Goal: Task Accomplishment & Management: Use online tool/utility

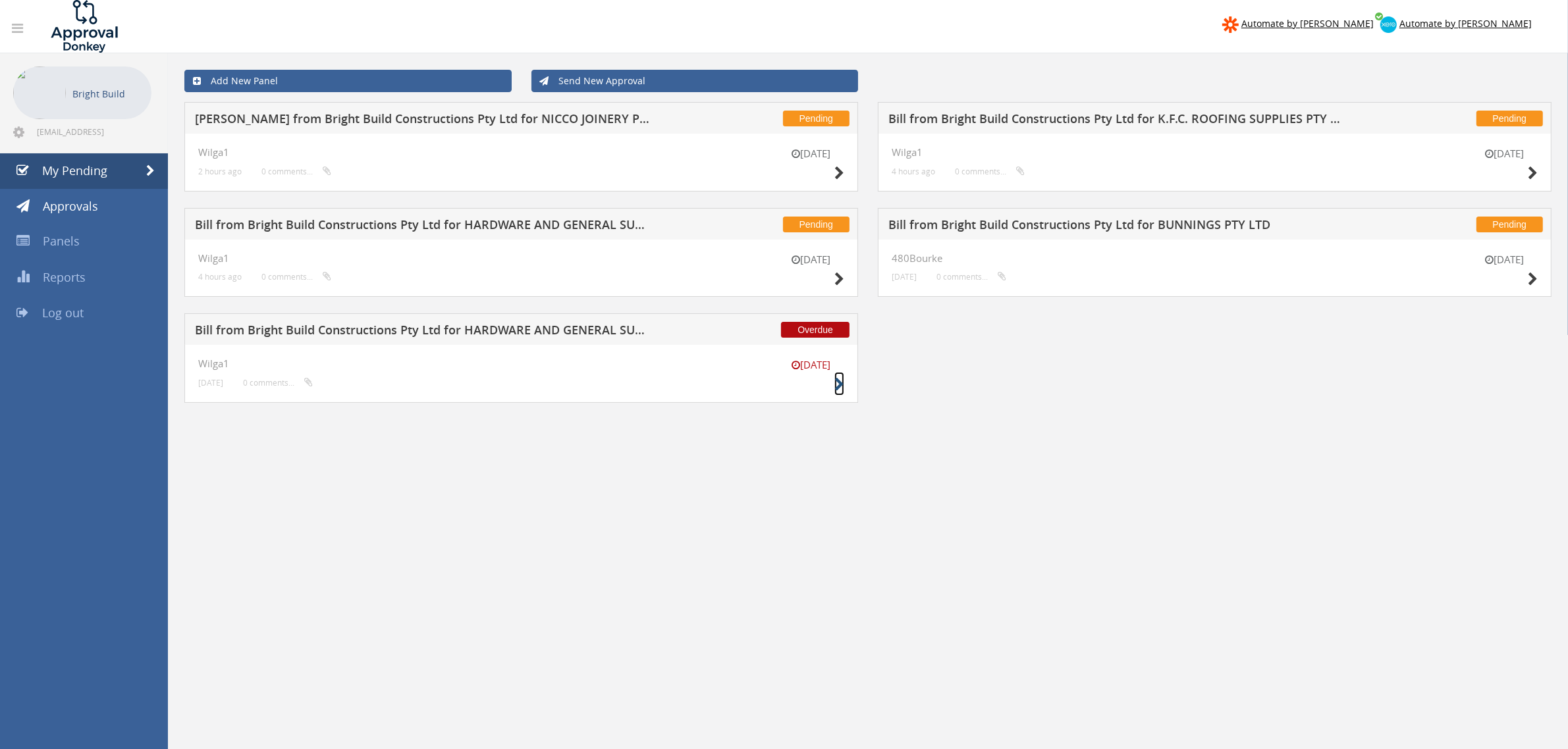
click at [837, 386] on icon at bounding box center [839, 385] width 10 height 13
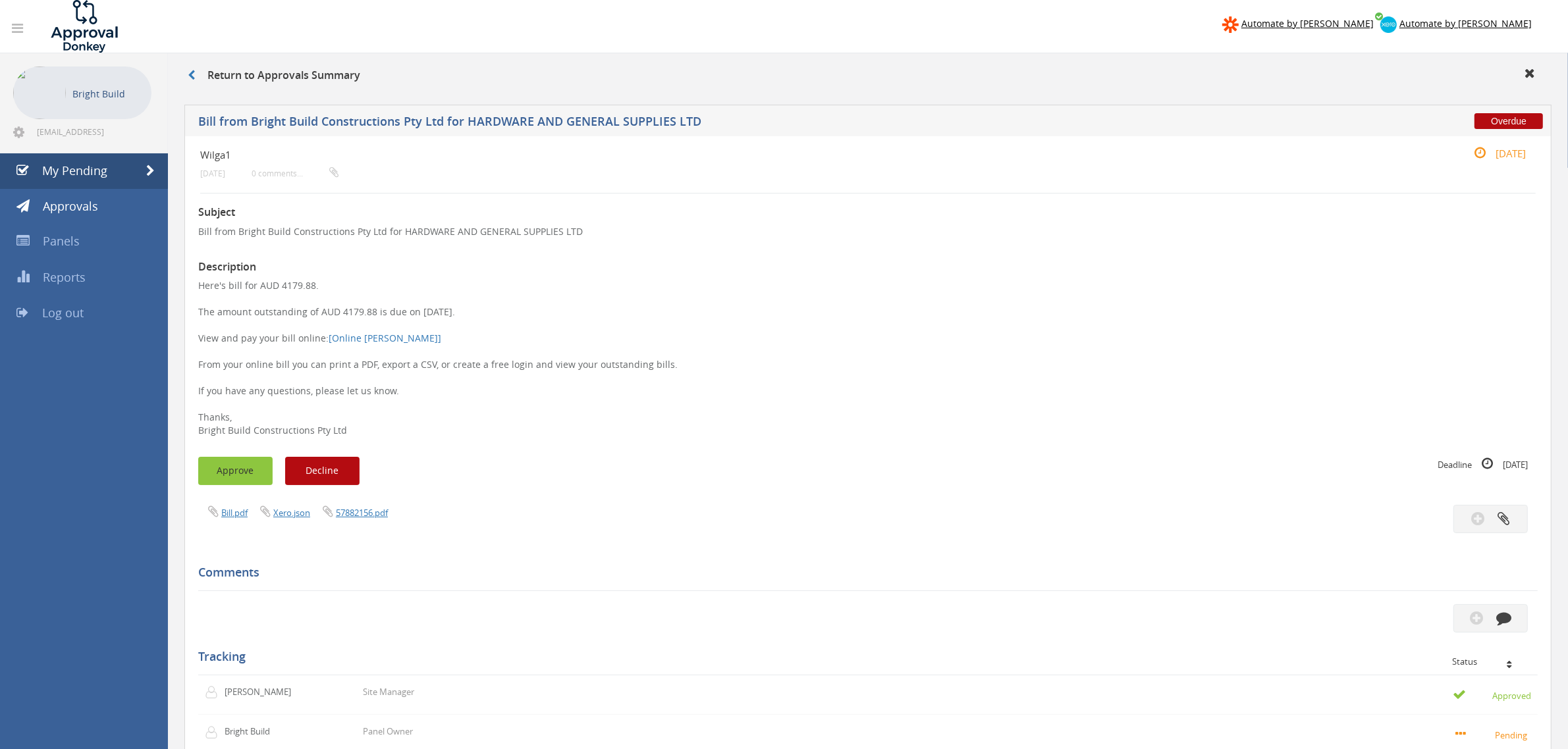
click at [250, 467] on button "Approve" at bounding box center [236, 471] width 75 height 29
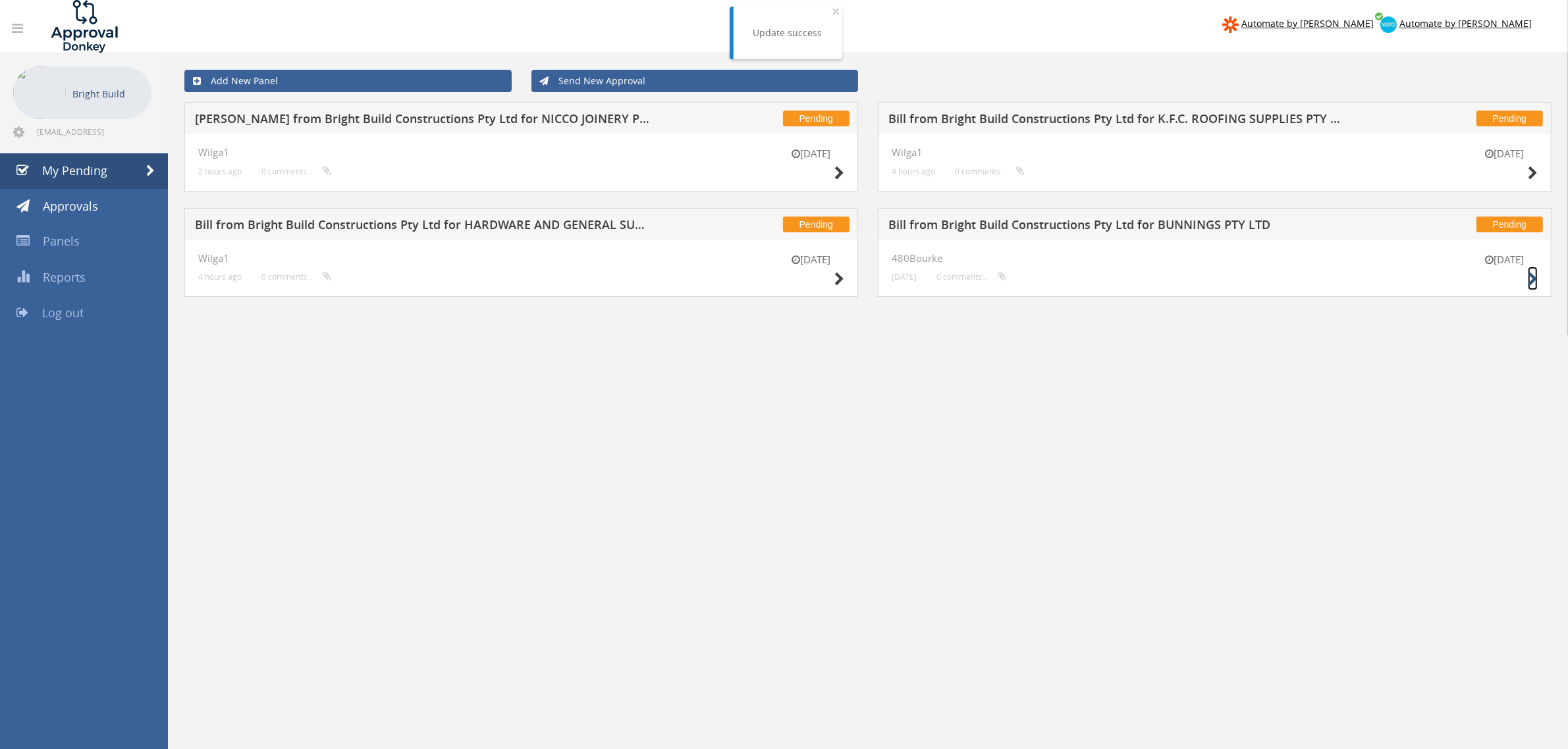
click at [1532, 277] on icon at bounding box center [1532, 279] width 10 height 13
click at [836, 280] on icon at bounding box center [839, 279] width 10 height 13
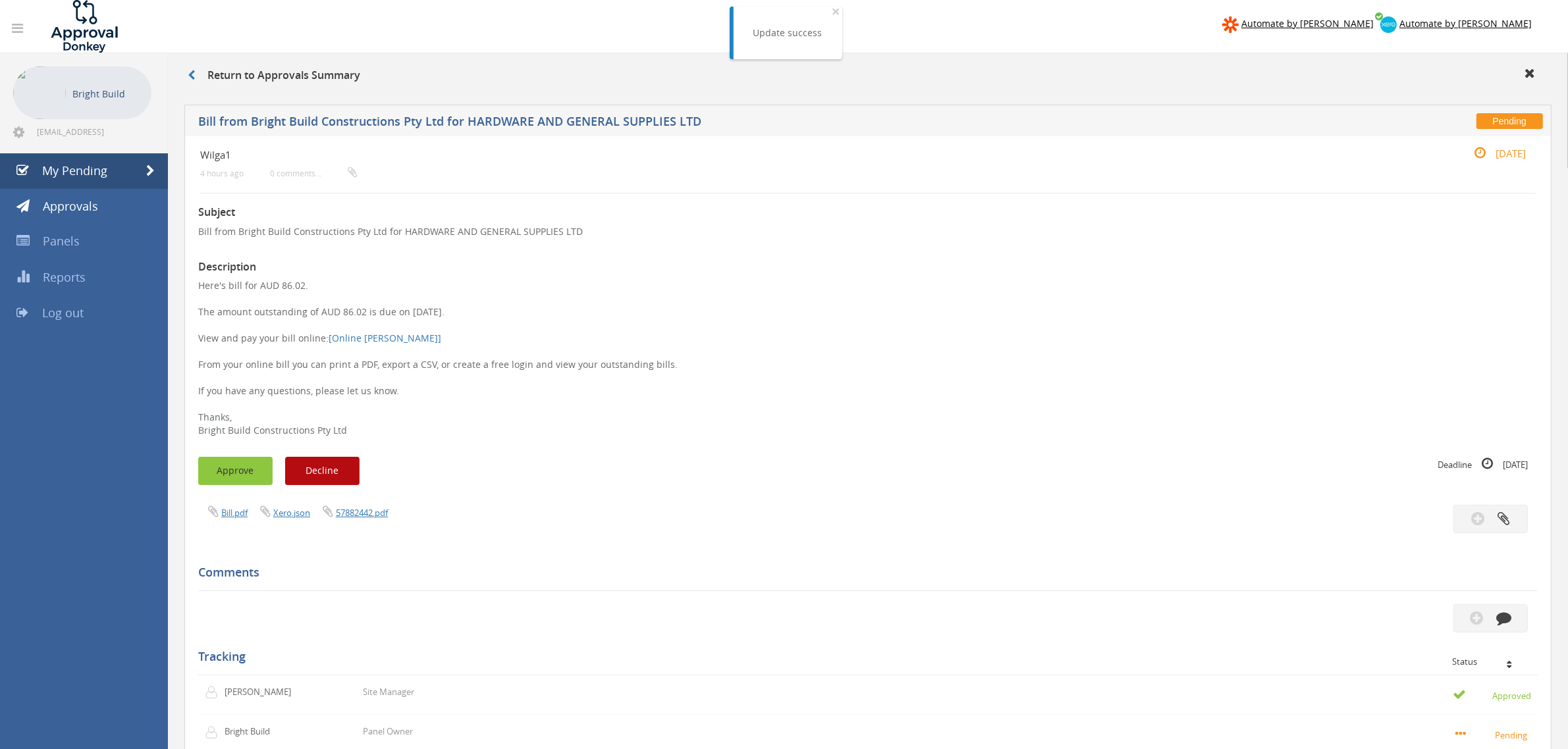
click at [243, 480] on button "Approve" at bounding box center [236, 471] width 75 height 29
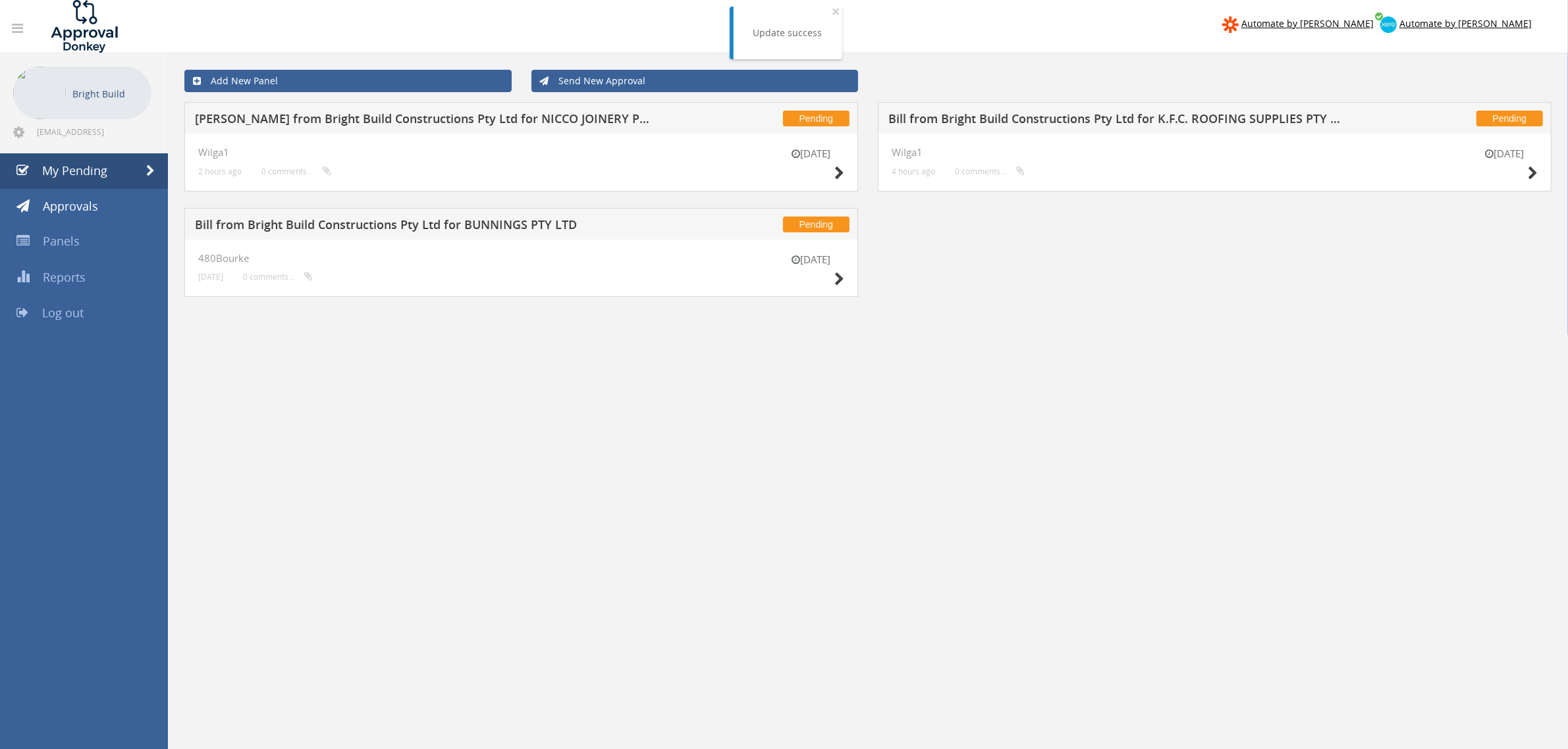
click at [1537, 163] on div "[DATE] Wilga1 4 hours ago 0 comments..." at bounding box center [1215, 162] width 674 height 58
click at [1532, 170] on icon at bounding box center [1532, 174] width 10 height 13
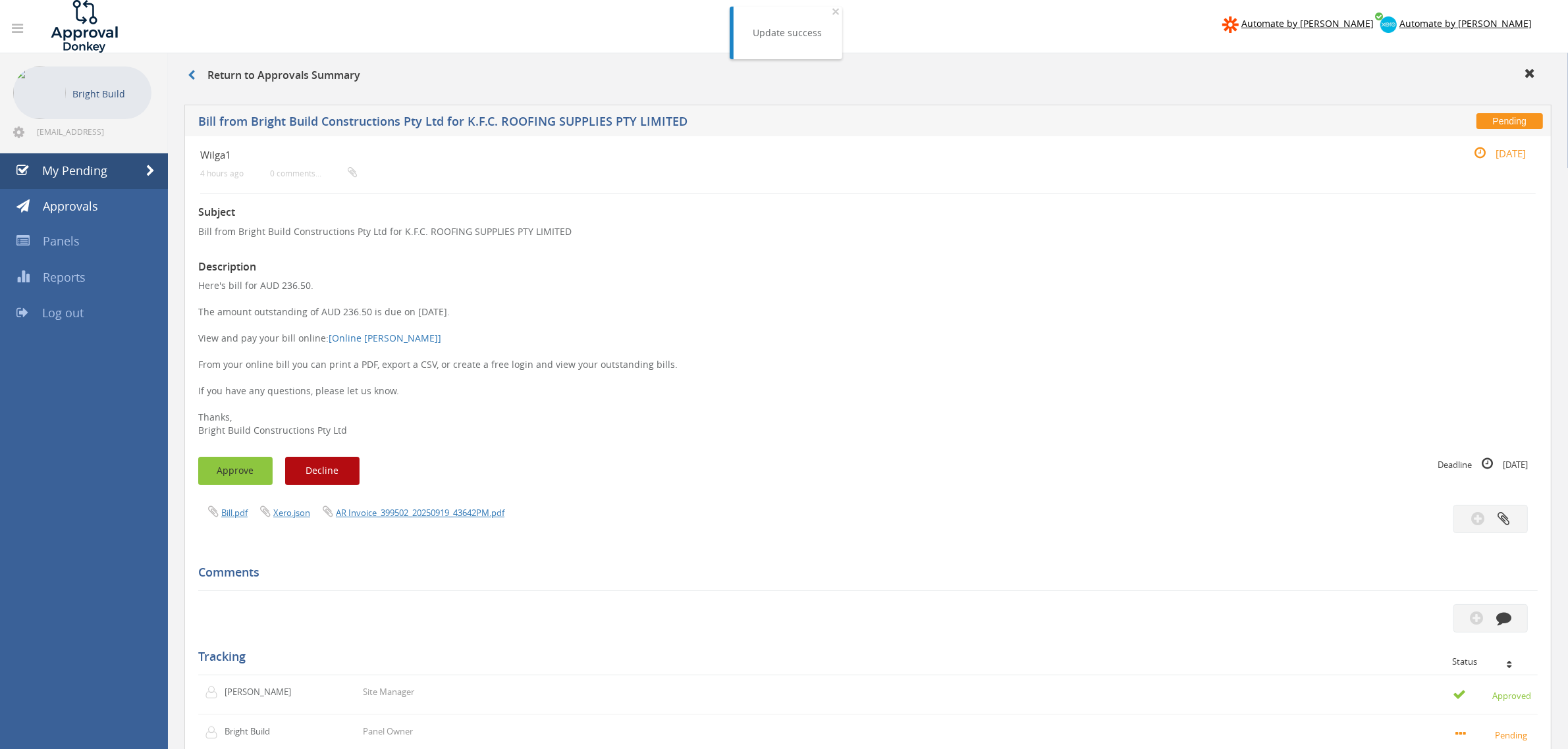
click at [232, 457] on button "Approve" at bounding box center [236, 471] width 75 height 29
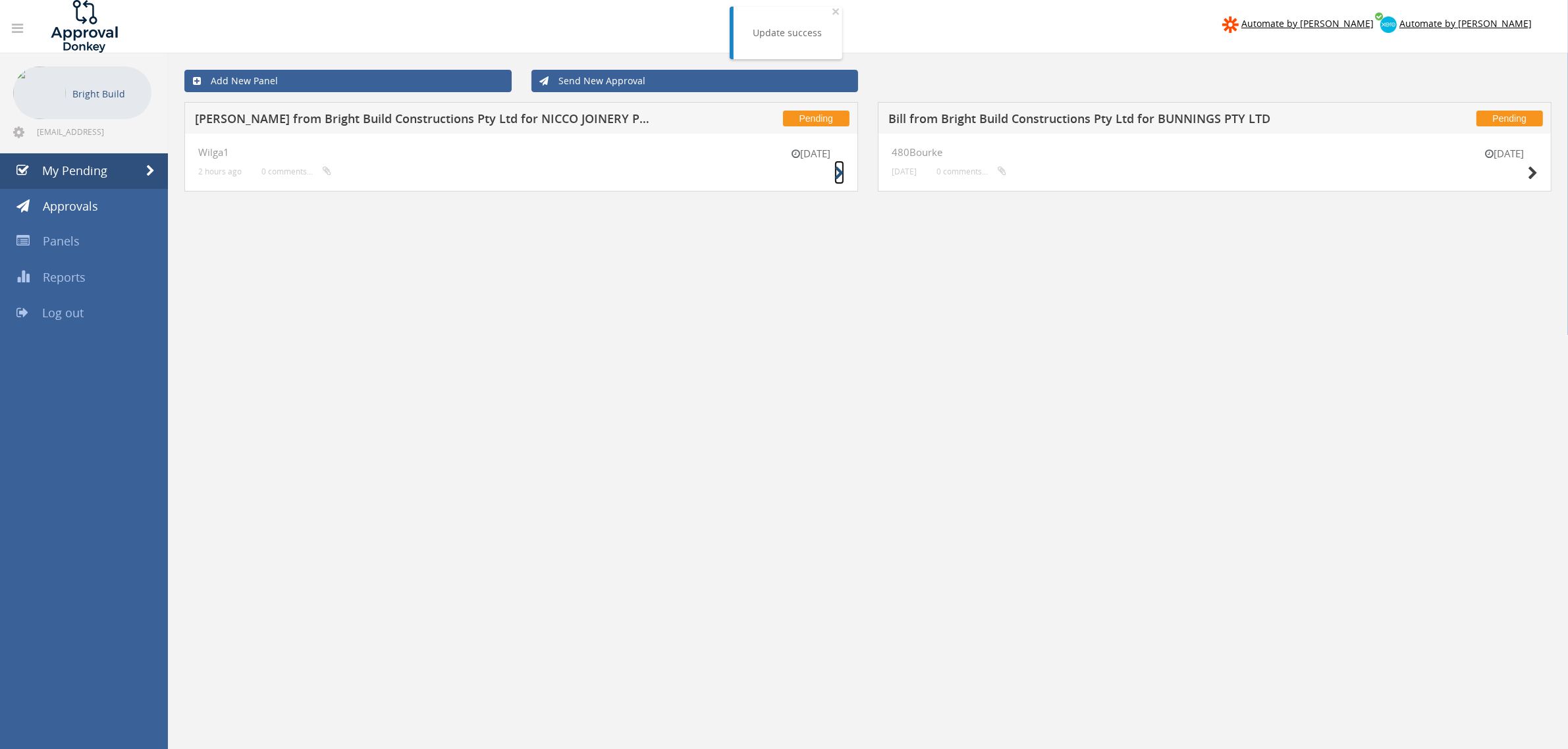
click at [835, 172] on icon at bounding box center [839, 174] width 10 height 13
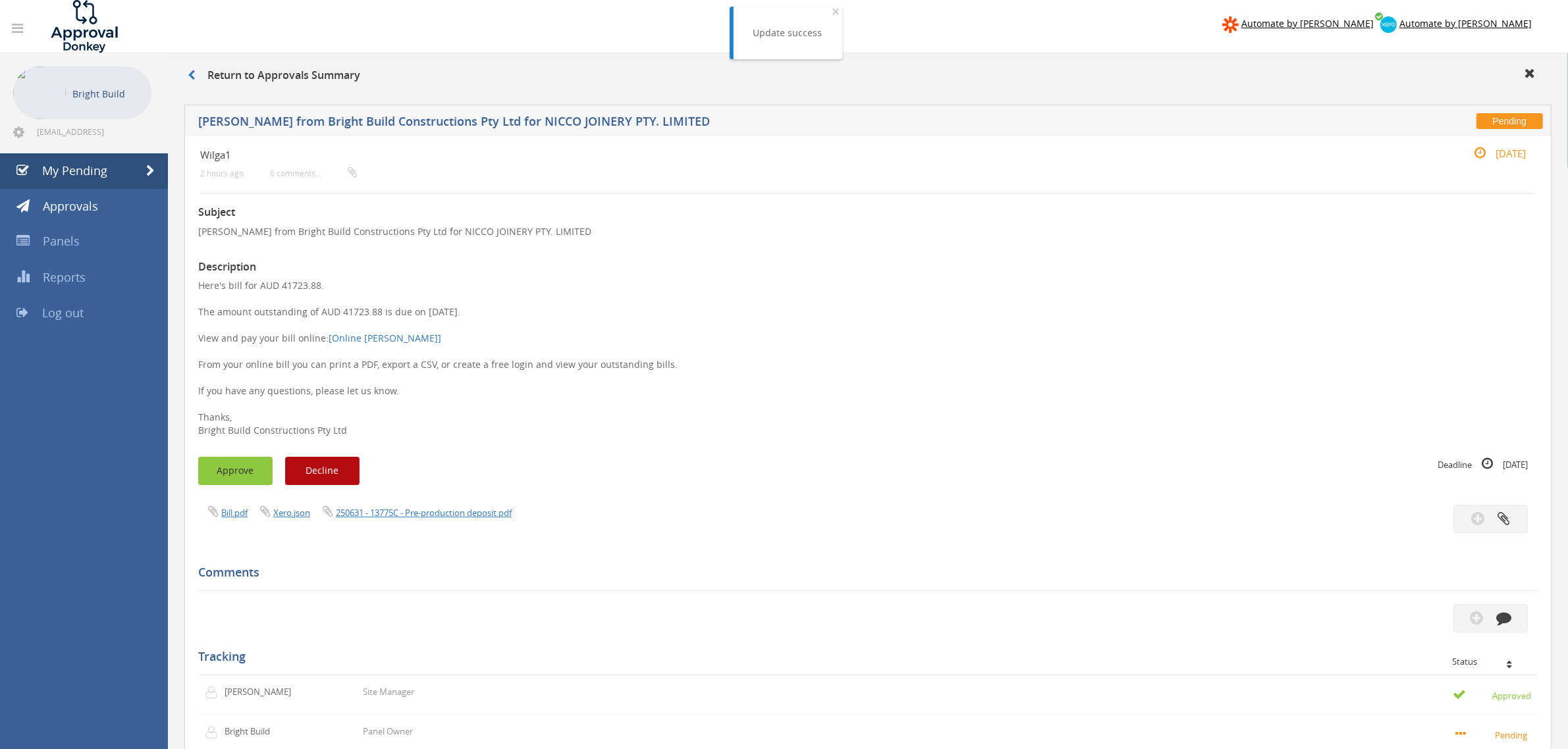
click at [236, 472] on button "Approve" at bounding box center [236, 471] width 75 height 29
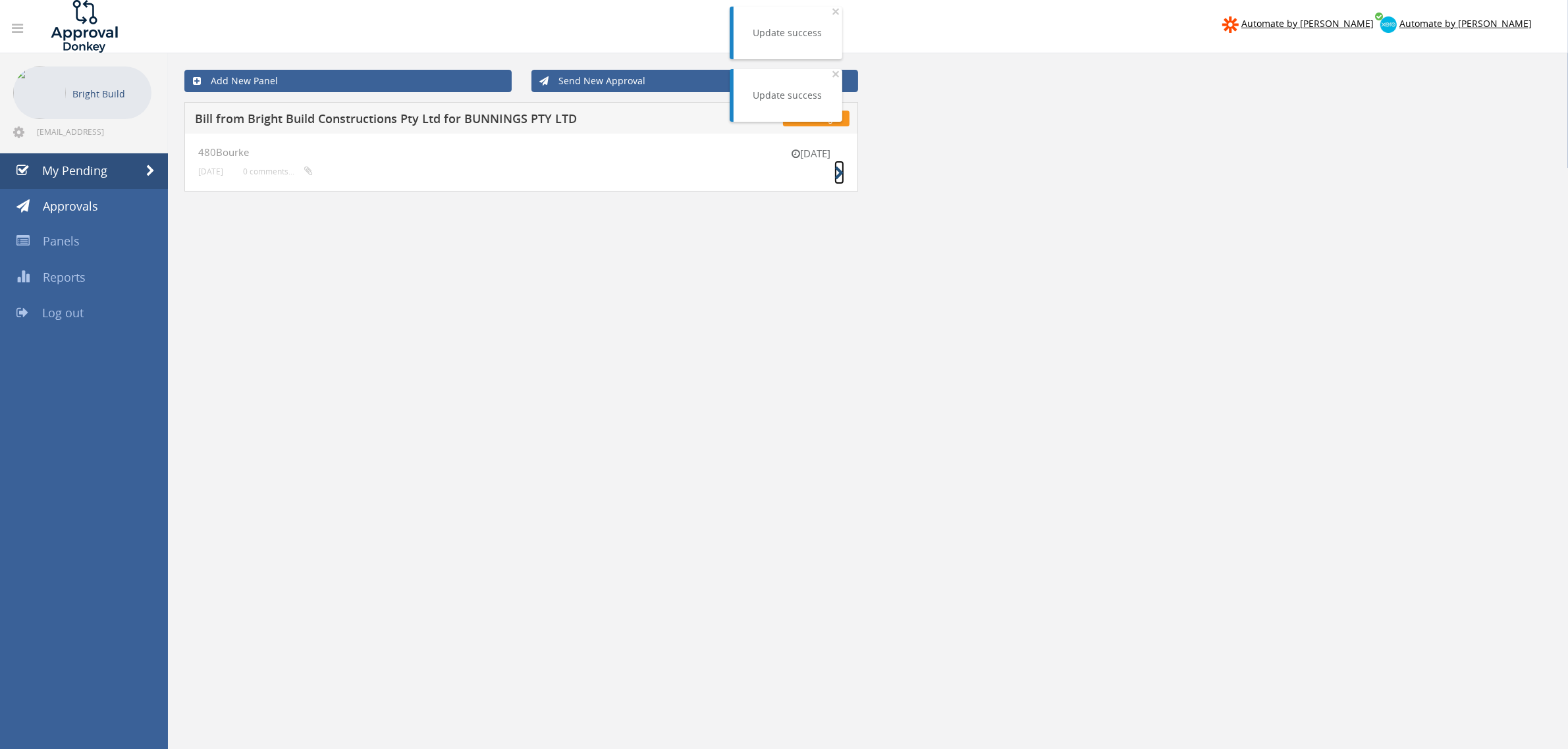
click at [839, 176] on icon at bounding box center [839, 174] width 10 height 13
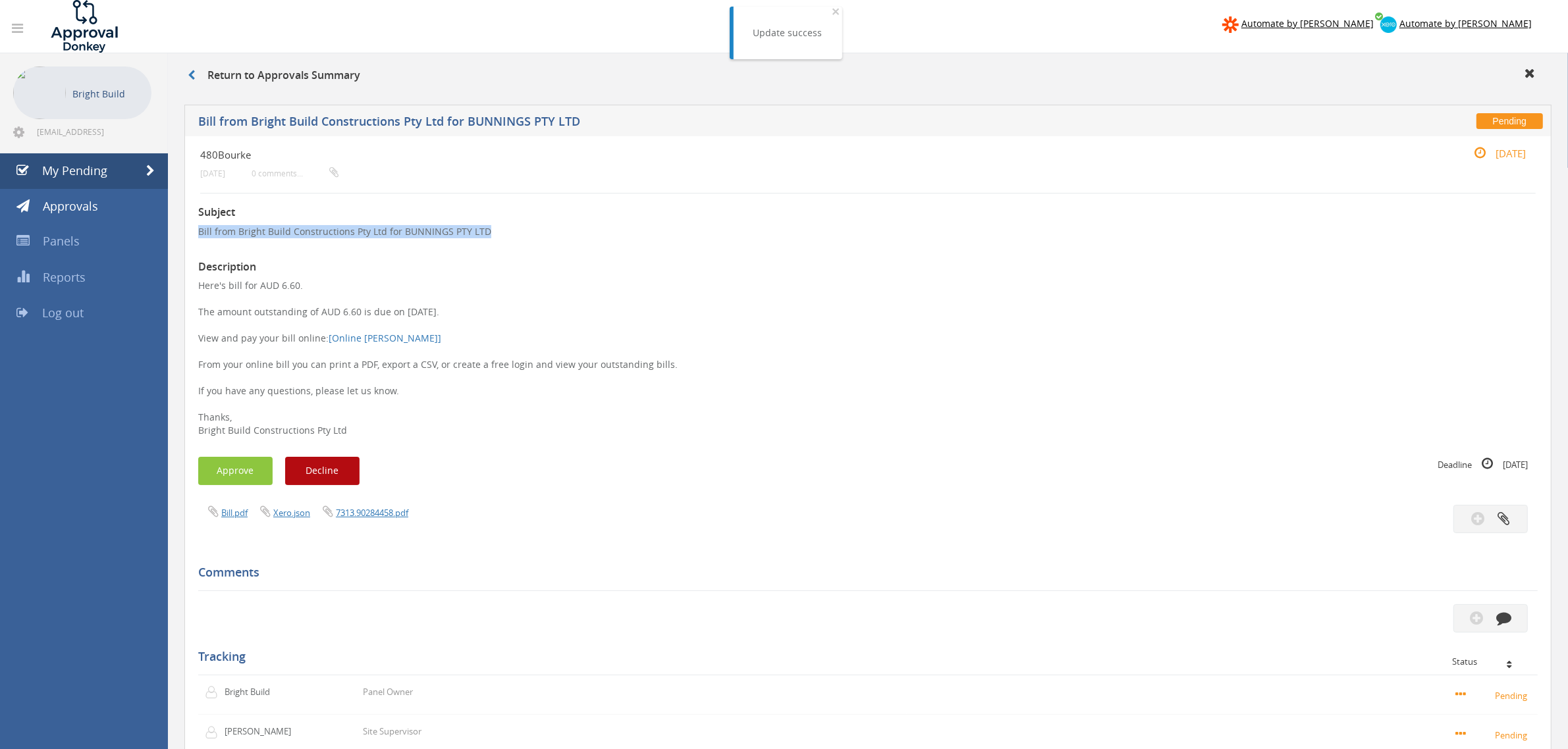
drag, startPoint x: 478, startPoint y: 228, endPoint x: 184, endPoint y: 238, distance: 294.2
click at [184, 238] on div "480Bourke [DATE] 0 comments... [DATE] Subject Bill from Bright Build Constructi…" at bounding box center [867, 556] width 1367 height 841
click at [542, 330] on p "Here's bill for AUD 6.60. The amount outstanding of AUD 6.60 is due on [DATE]. …" at bounding box center [868, 358] width 1340 height 158
click at [237, 467] on button "Approve" at bounding box center [236, 471] width 75 height 29
